Goal: Transaction & Acquisition: Book appointment/travel/reservation

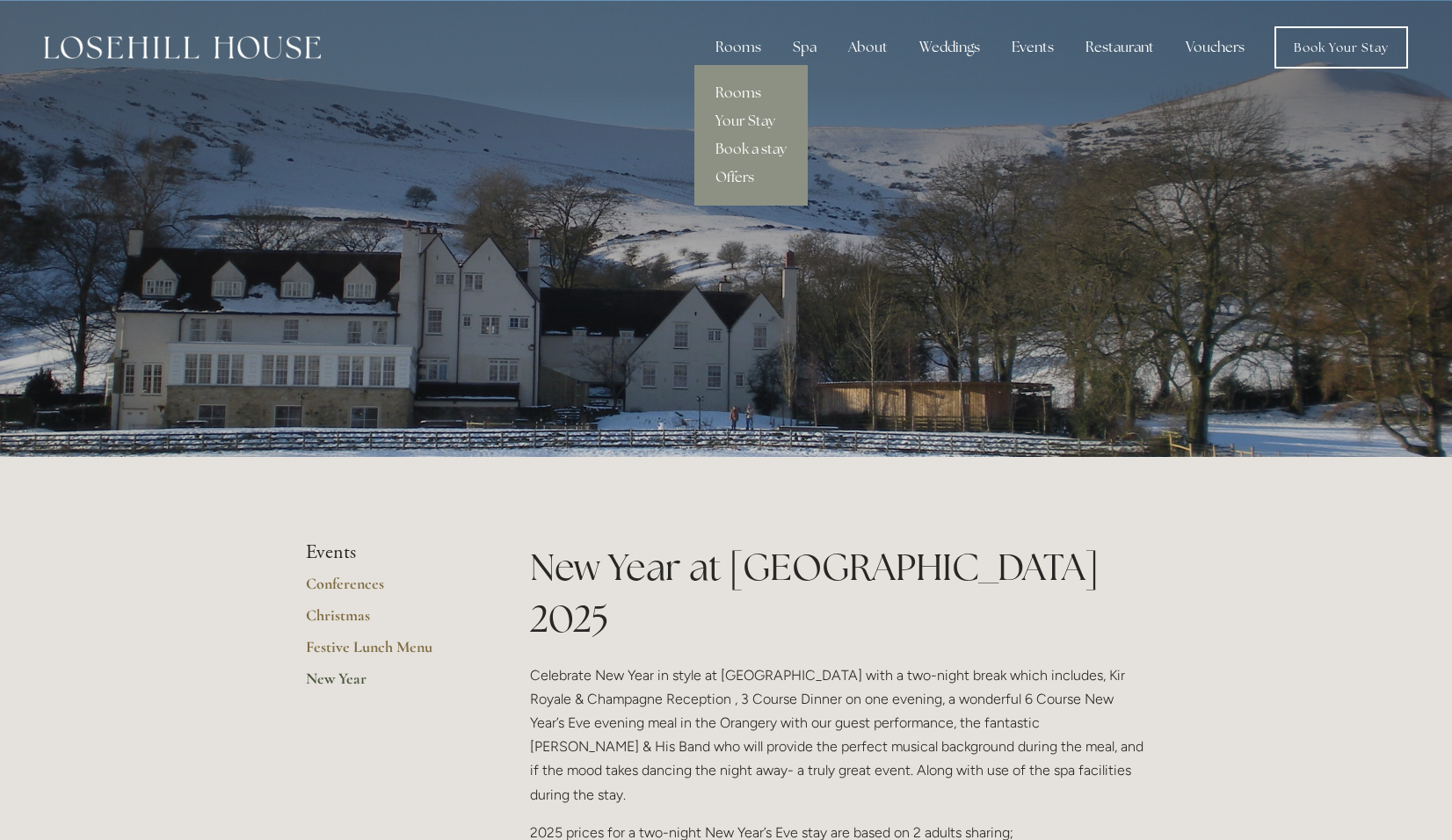
click at [743, 86] on link "Rooms" at bounding box center [751, 93] width 114 height 28
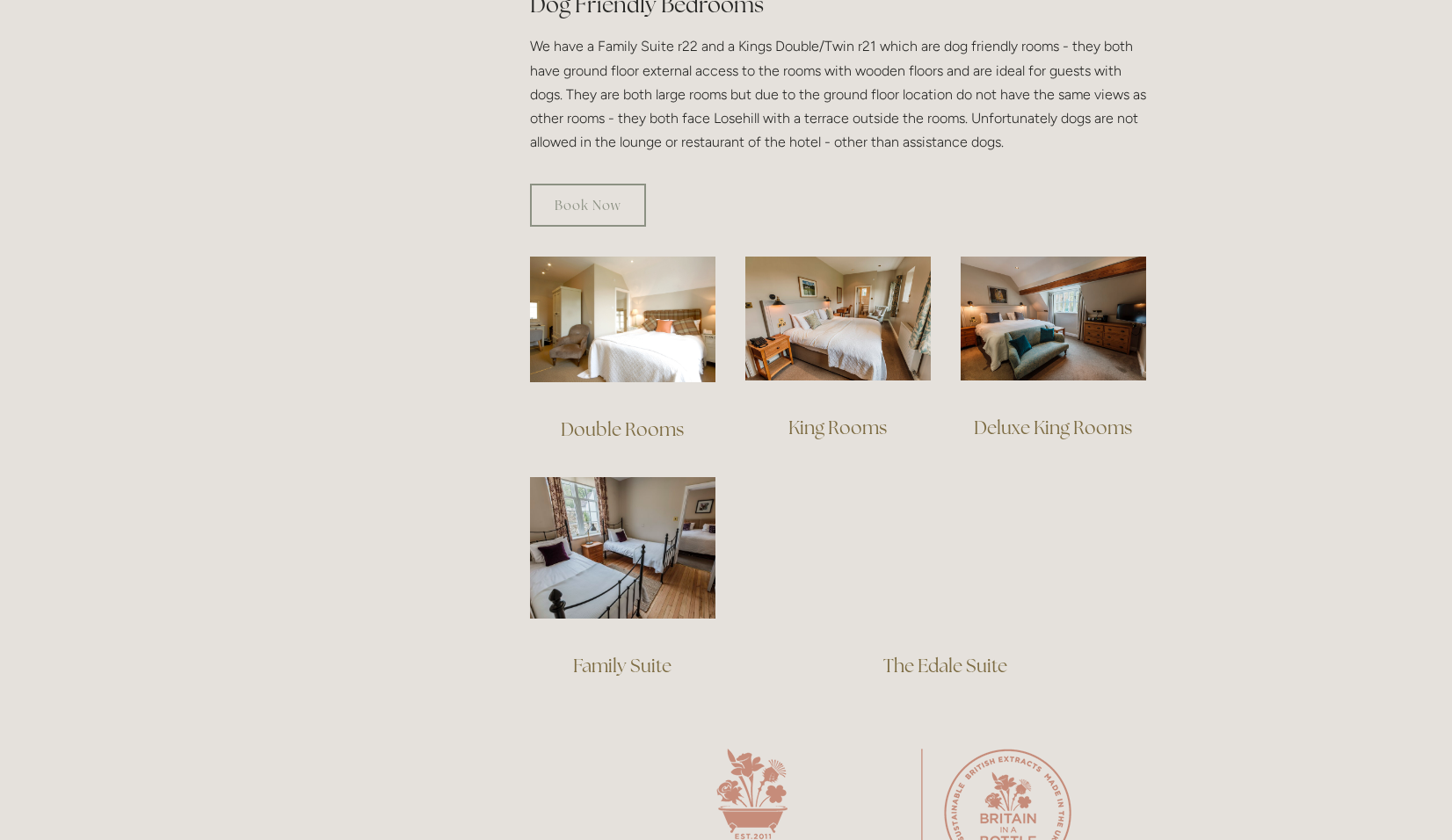
scroll to position [1055, 0]
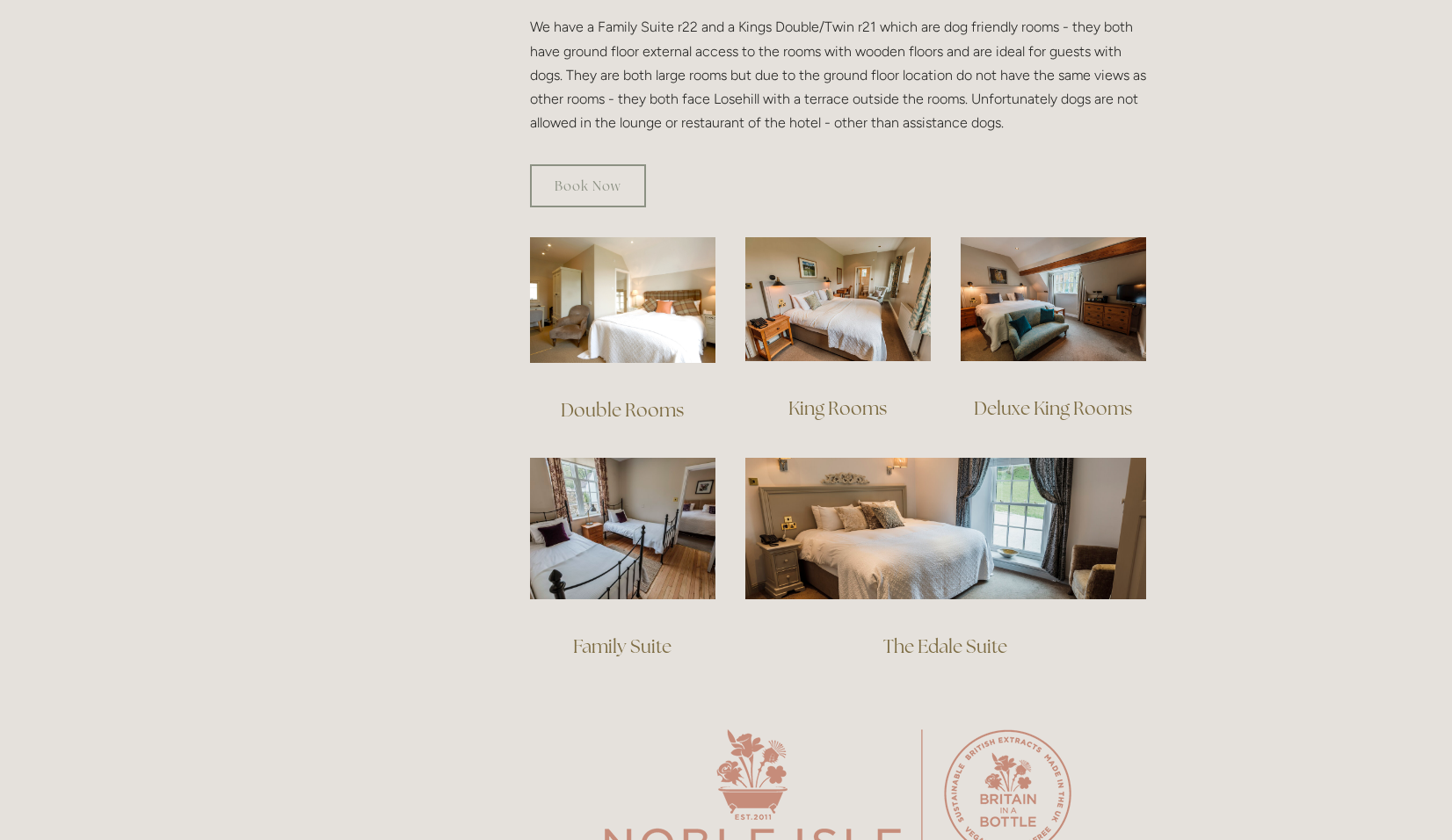
click at [635, 398] on link "Double Rooms" at bounding box center [622, 410] width 123 height 24
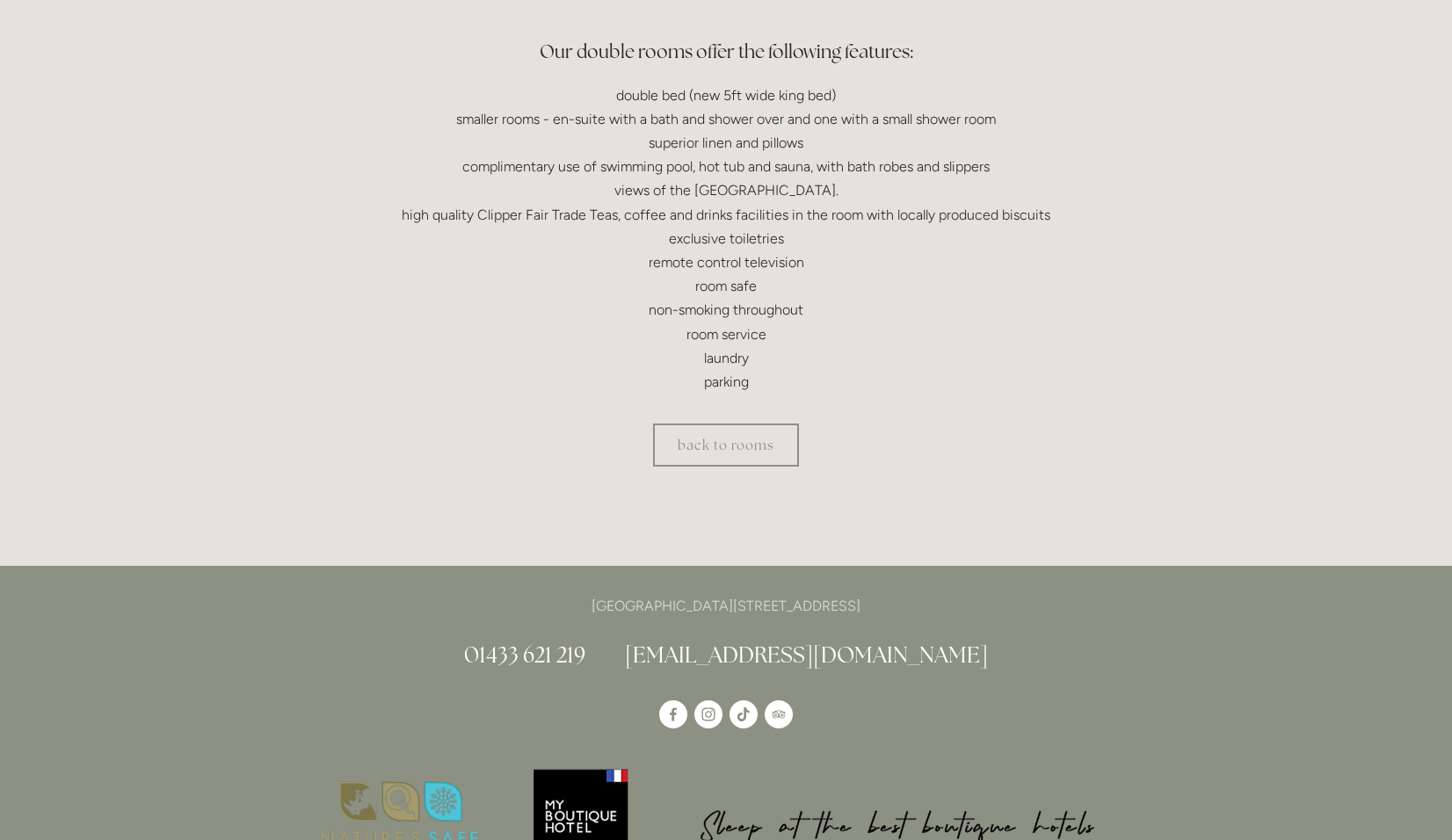
scroll to position [527, 0]
